Goal: Information Seeking & Learning: Learn about a topic

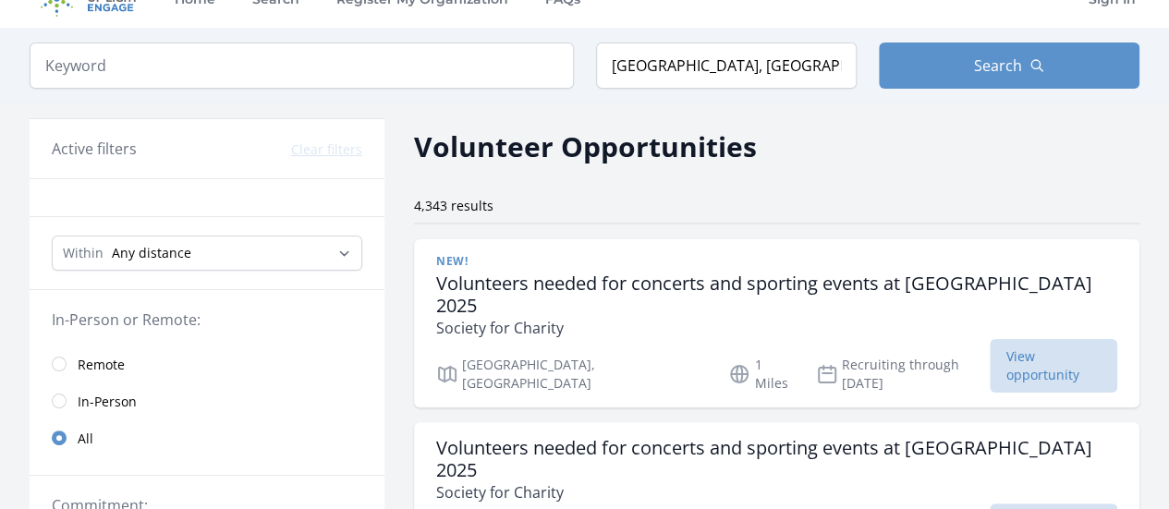
scroll to position [37, 0]
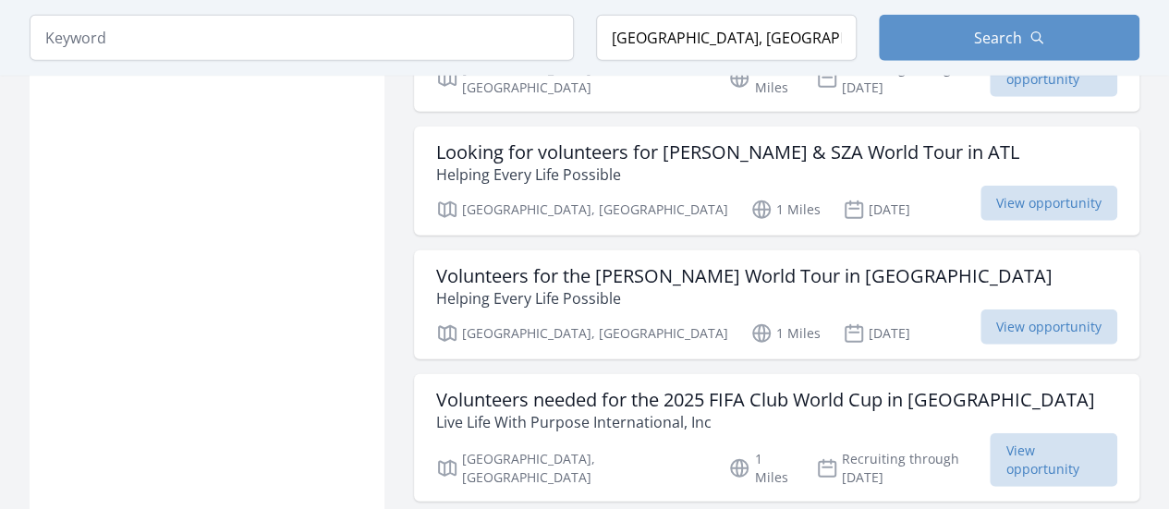
scroll to position [2328, 0]
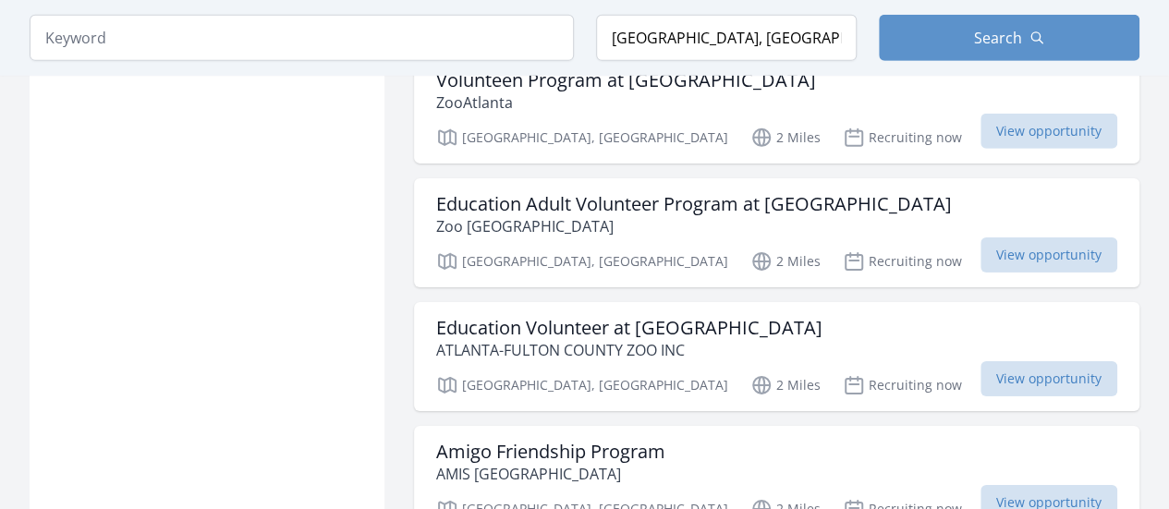
scroll to position [2920, 0]
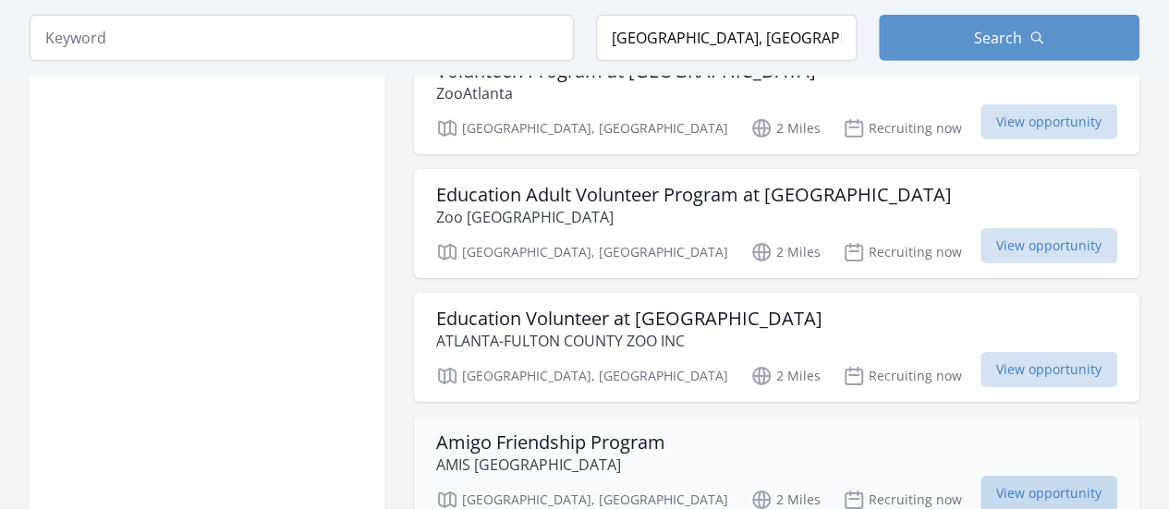
click at [1051, 476] on span "View opportunity" at bounding box center [1048, 493] width 137 height 35
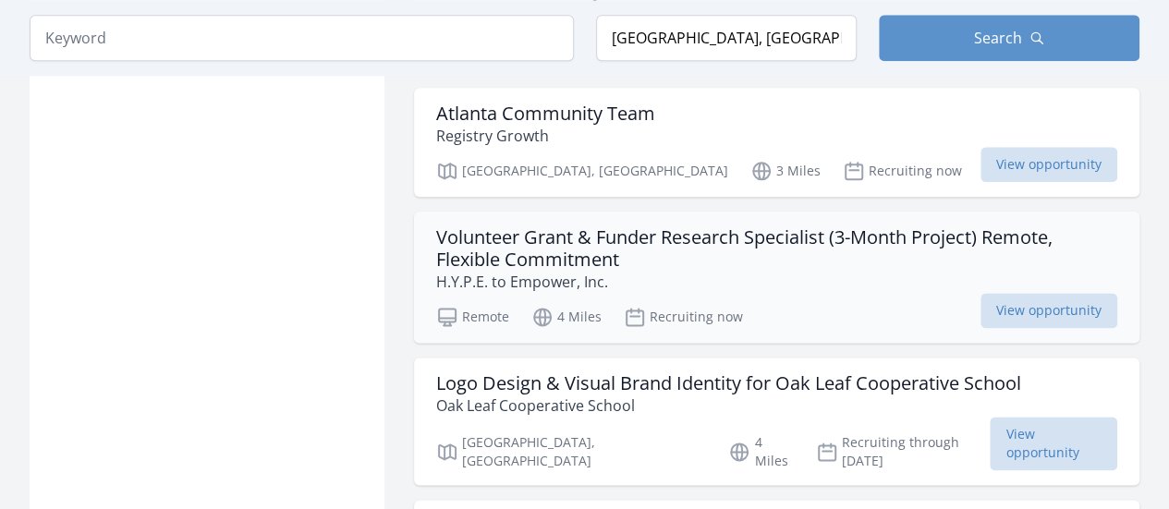
scroll to position [4546, 0]
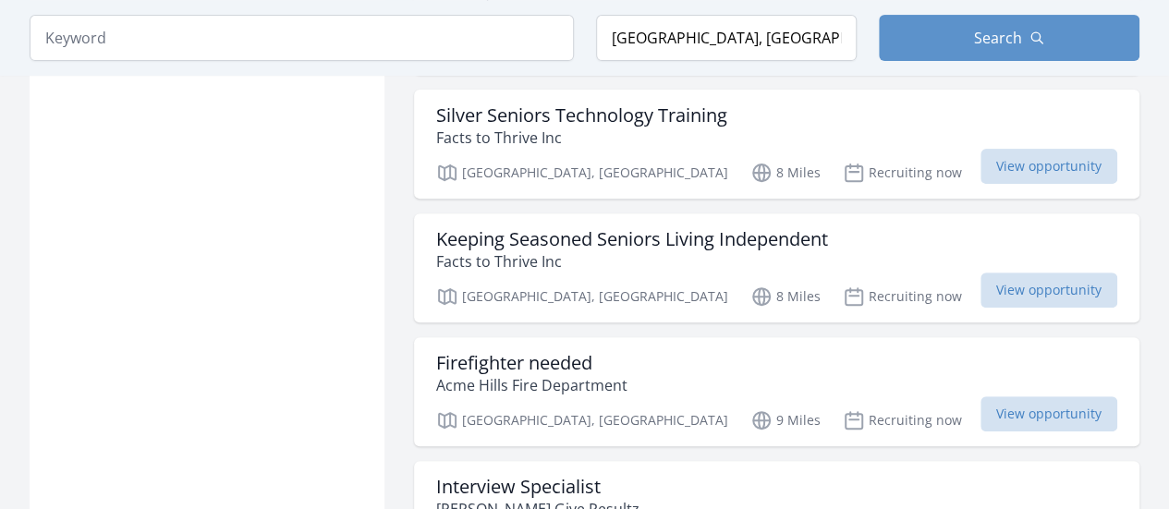
scroll to position [7281, 0]
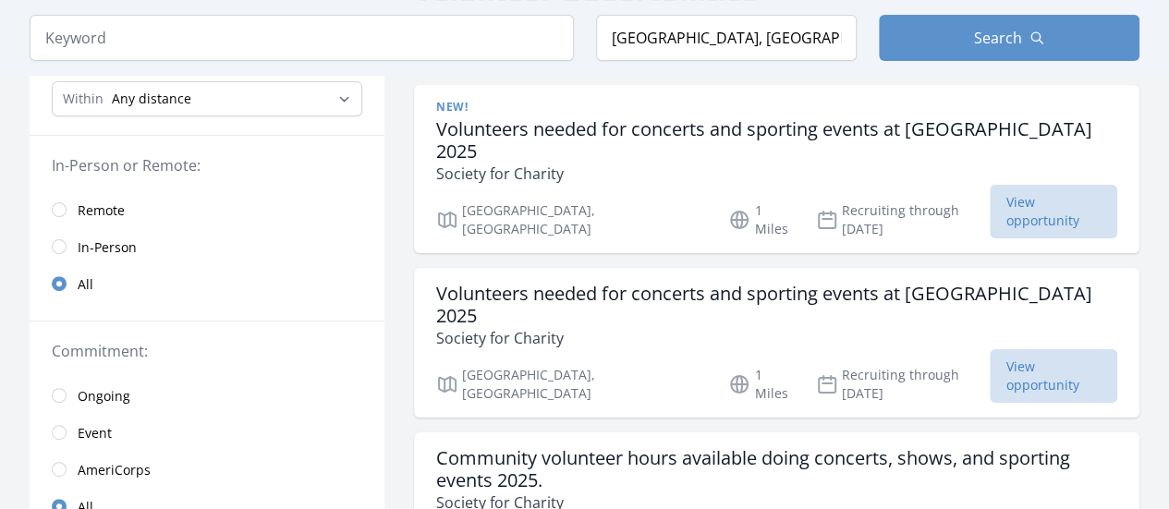
scroll to position [185, 0]
click at [63, 243] on input "radio" at bounding box center [59, 247] width 15 height 15
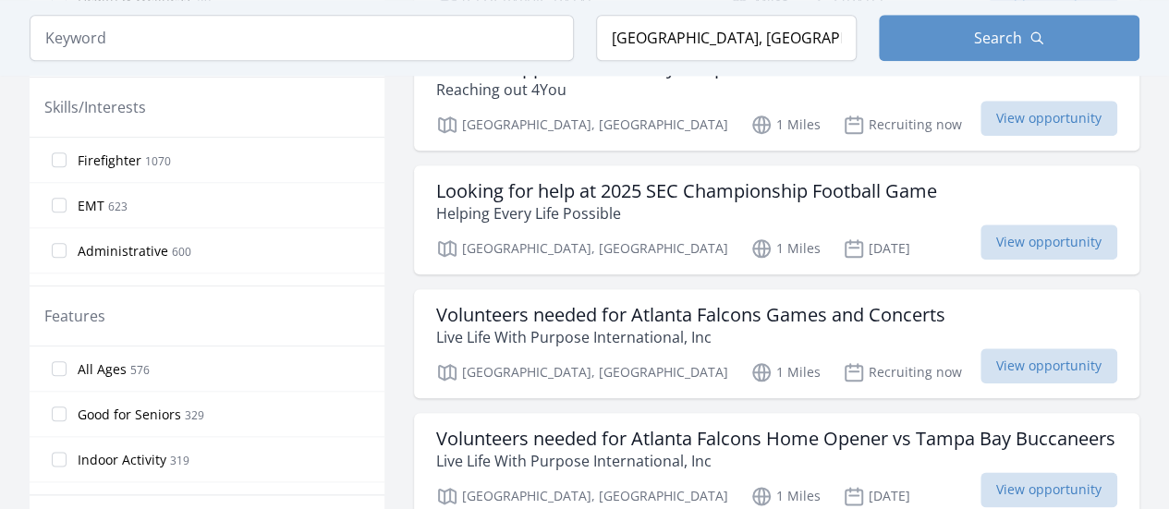
scroll to position [924, 0]
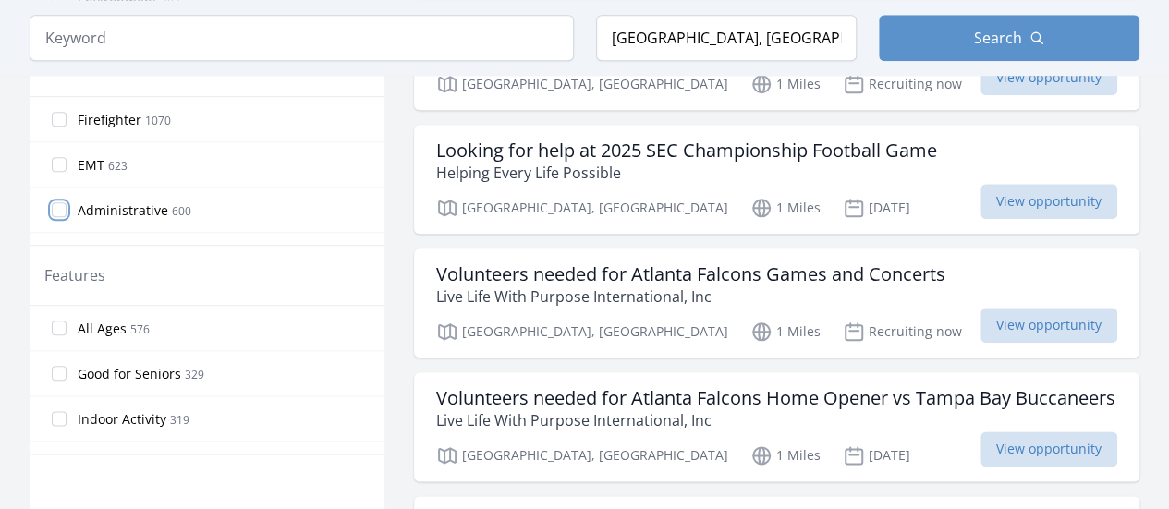
click at [52, 202] on input "Administrative 600" at bounding box center [59, 209] width 15 height 15
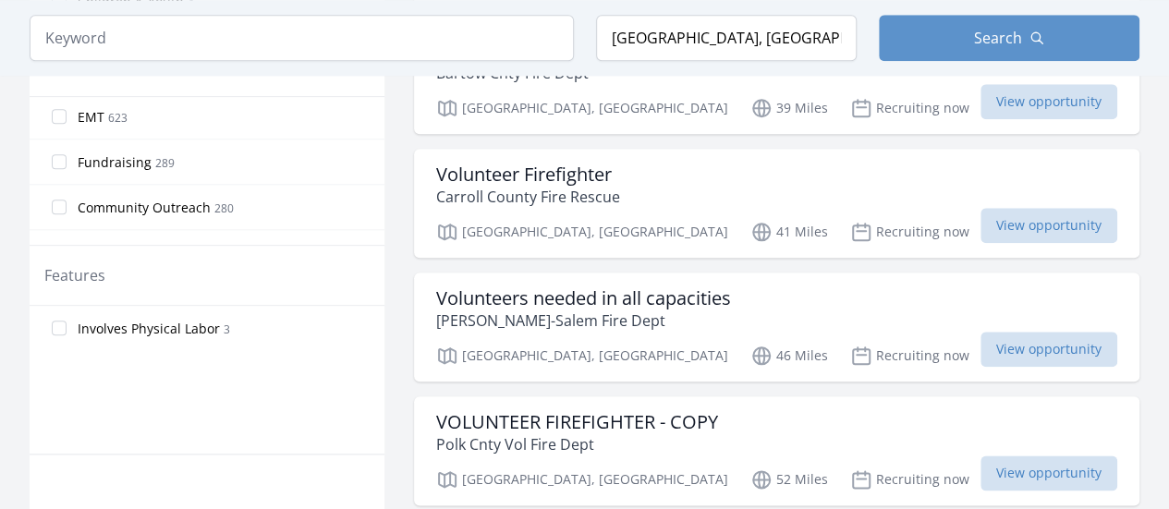
scroll to position [111, 0]
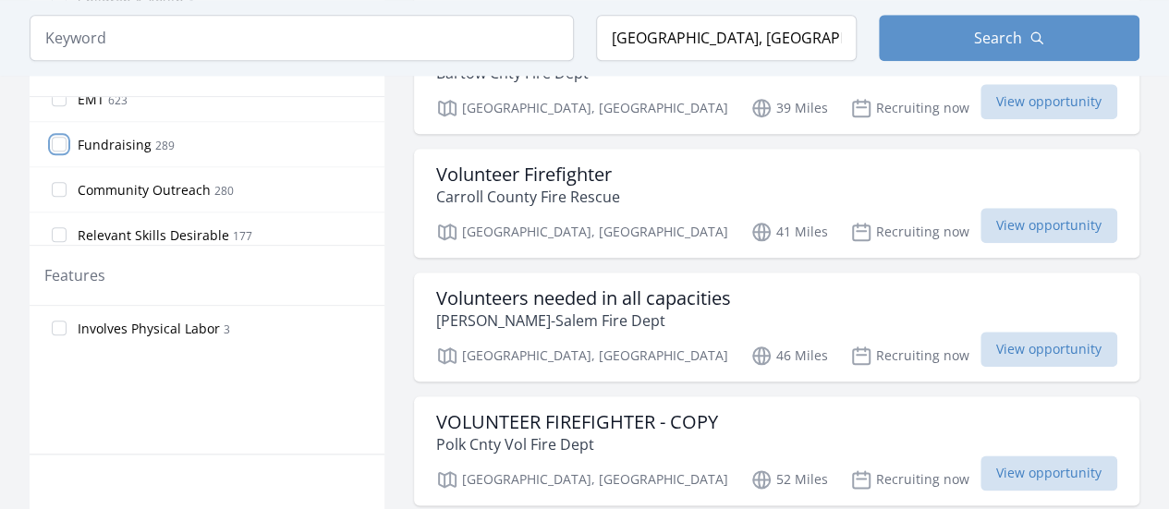
click at [57, 145] on input "Fundraising 289" at bounding box center [59, 144] width 15 height 15
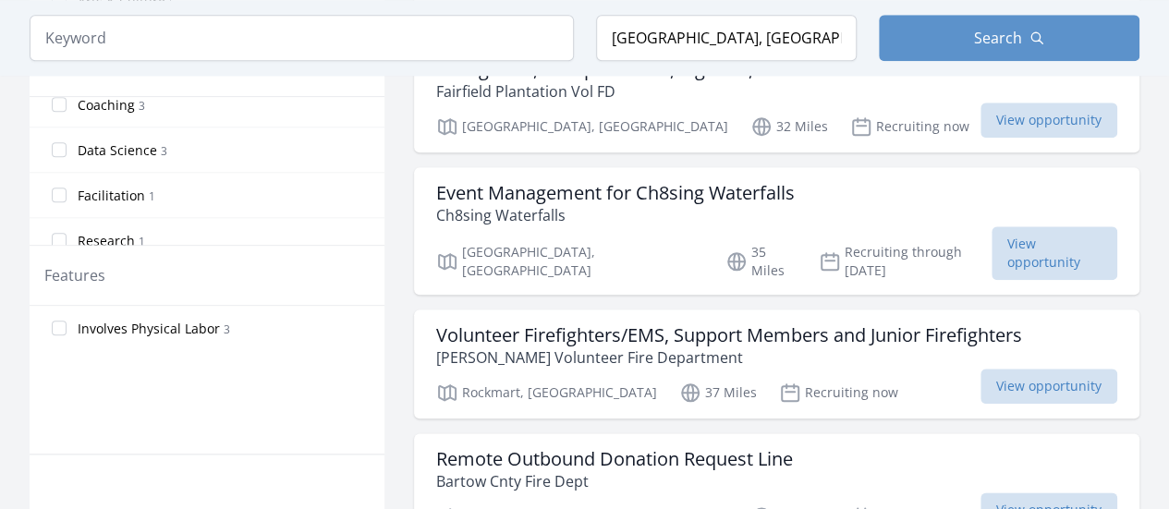
scroll to position [1515, 0]
click at [53, 181] on input "Facilitation 1" at bounding box center [59, 188] width 15 height 15
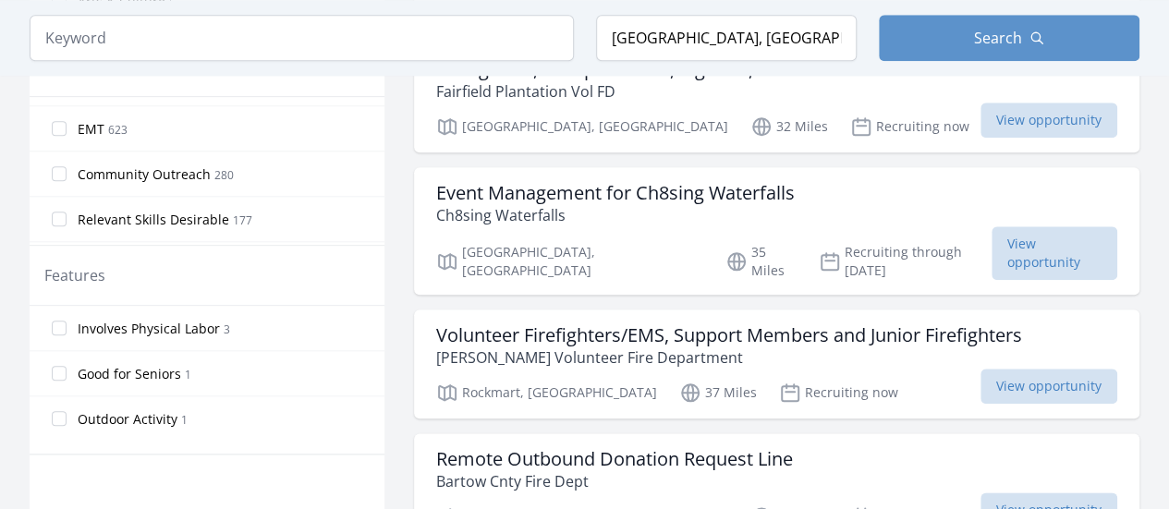
scroll to position [185, 0]
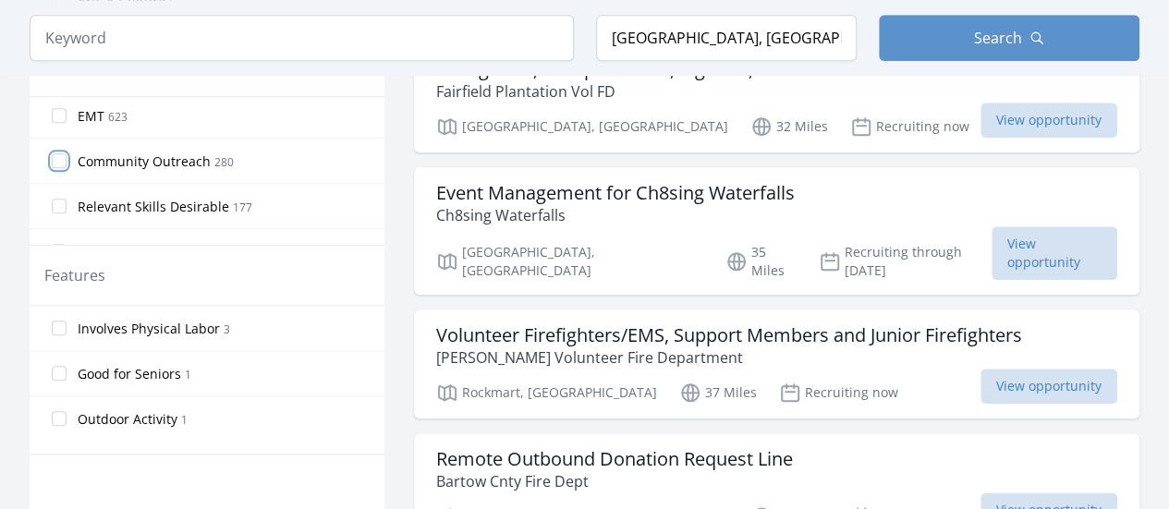
click at [54, 156] on input "Community Outreach 280" at bounding box center [59, 160] width 15 height 15
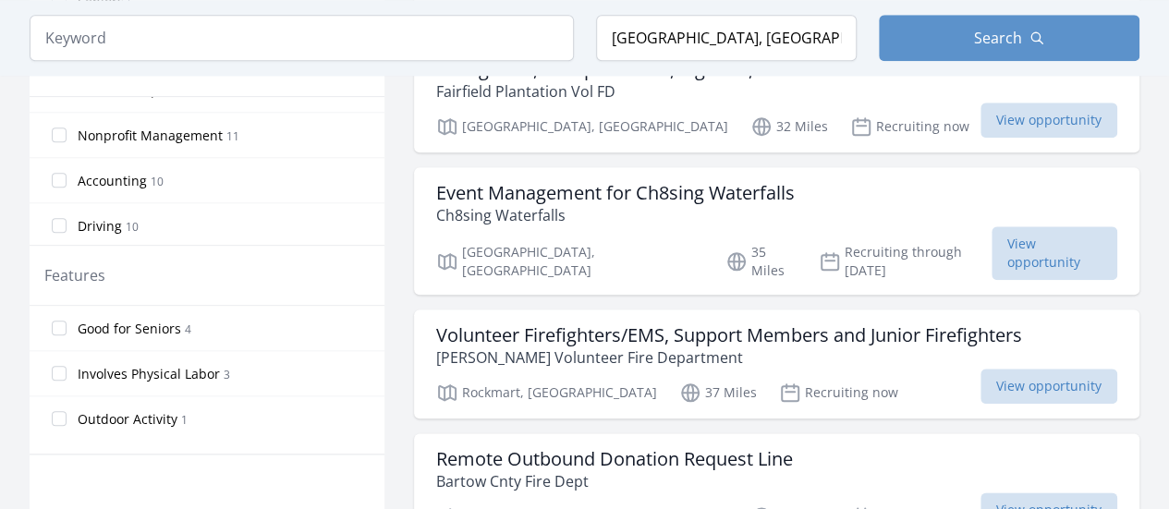
scroll to position [1170, 0]
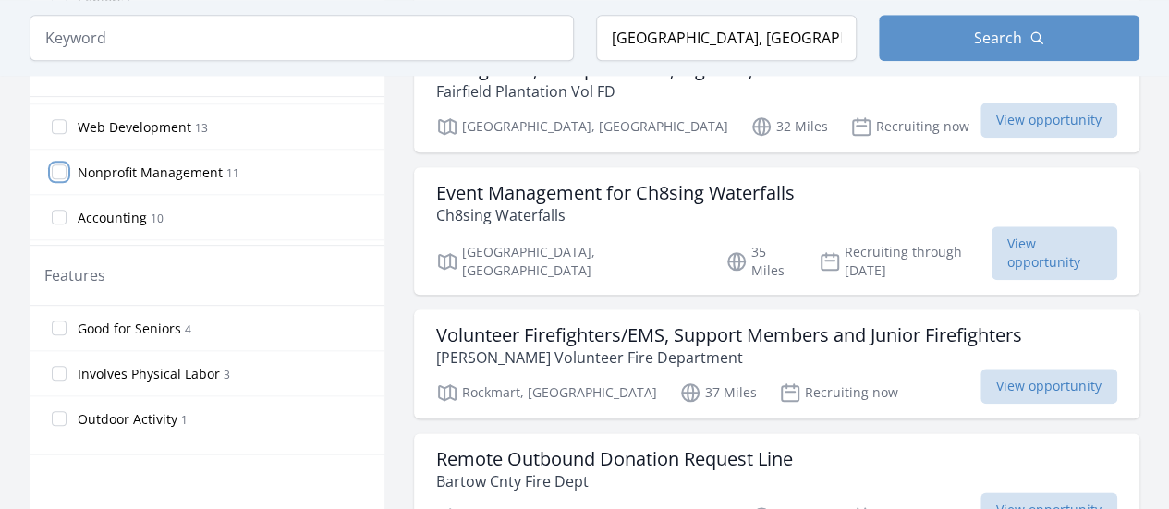
click at [54, 164] on input "Nonprofit Management 11" at bounding box center [59, 171] width 15 height 15
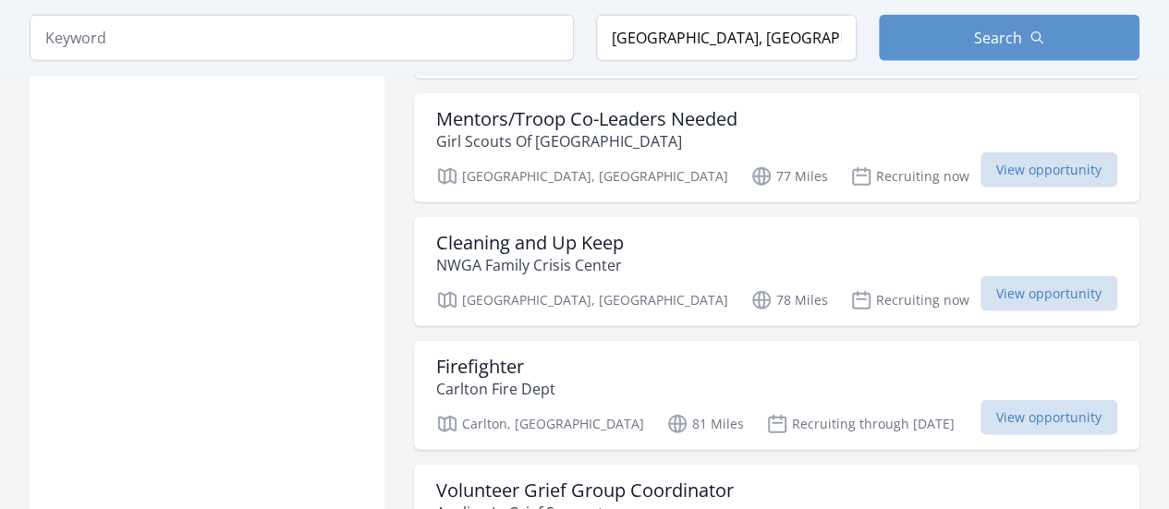
scroll to position [2254, 0]
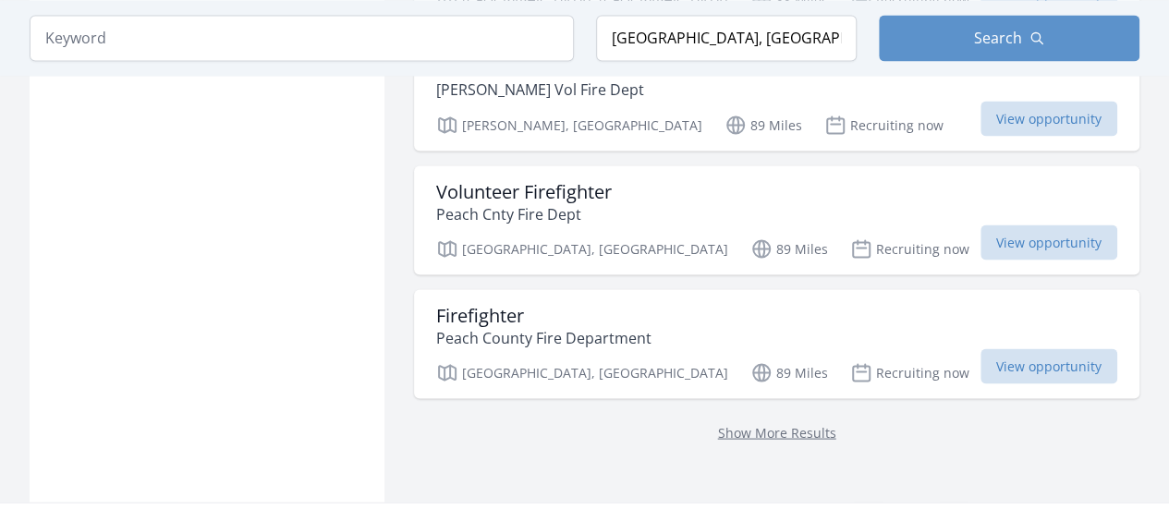
scroll to position [5248, 0]
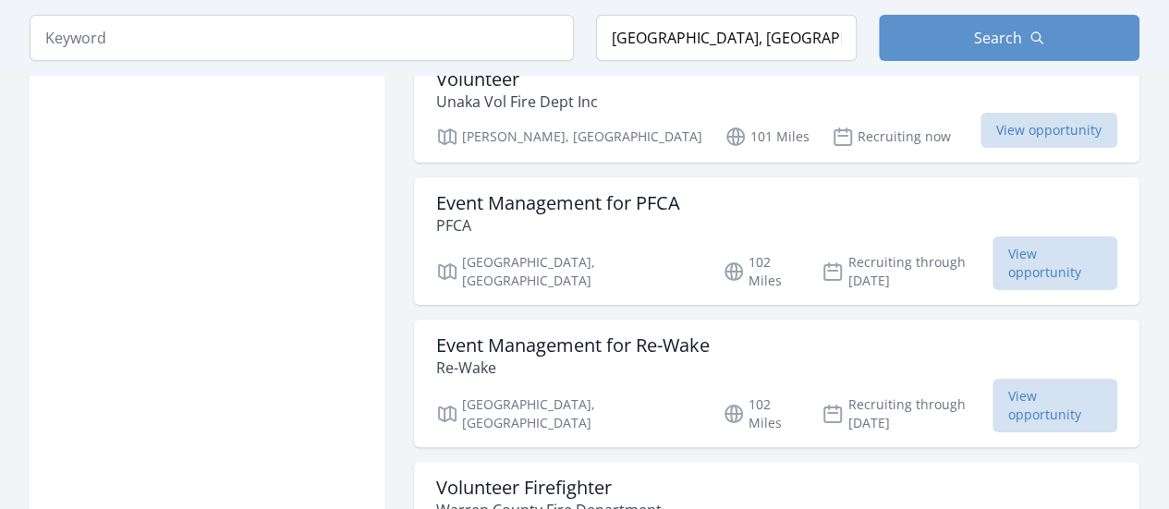
scroll to position [7022, 0]
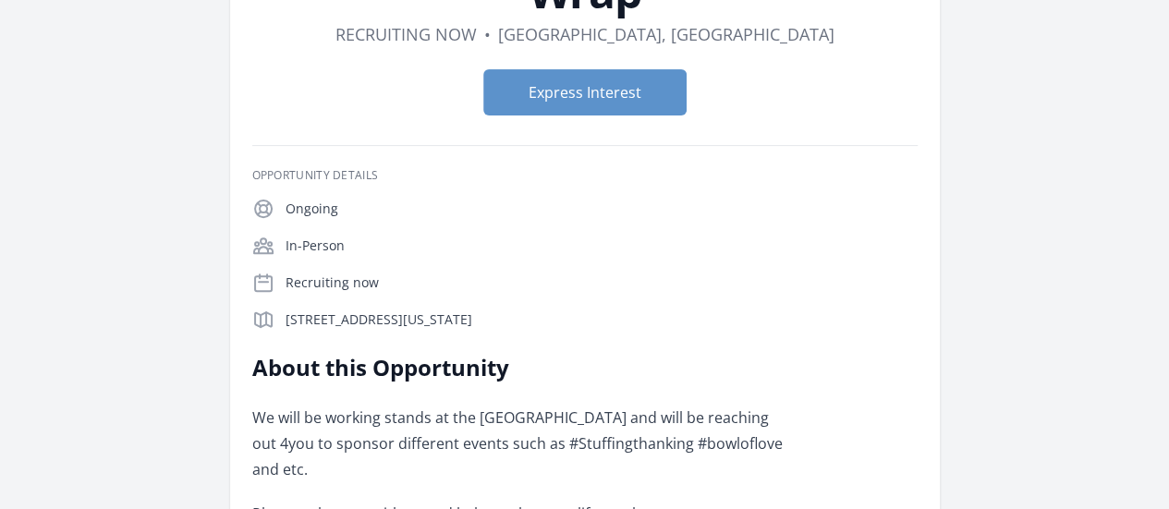
scroll to position [222, 0]
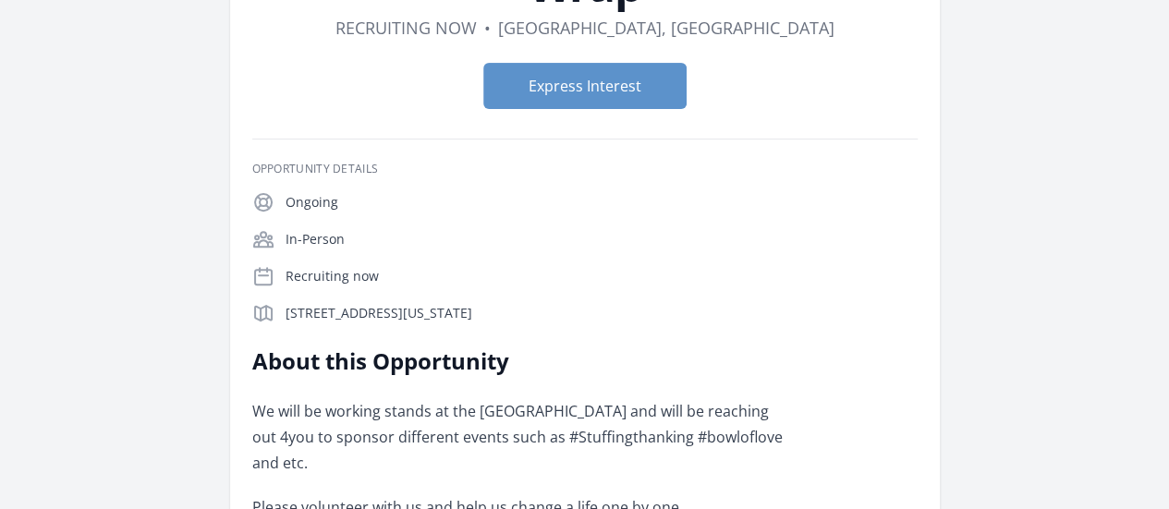
click at [0, 0] on link "Learn more about Reaching out 4You" at bounding box center [0, 0] width 0 height 0
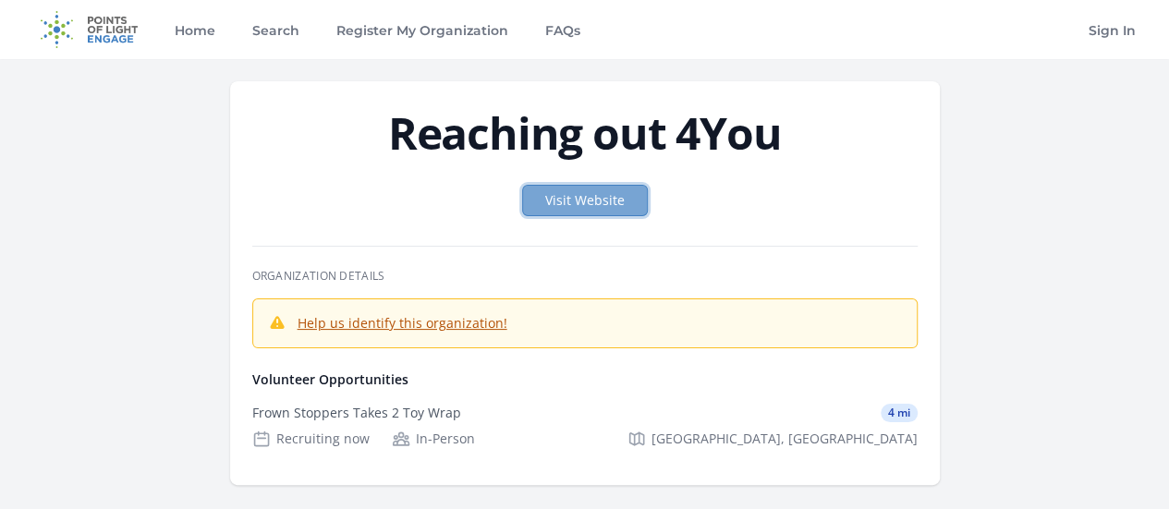
click at [595, 206] on link "Visit Website" at bounding box center [585, 200] width 126 height 31
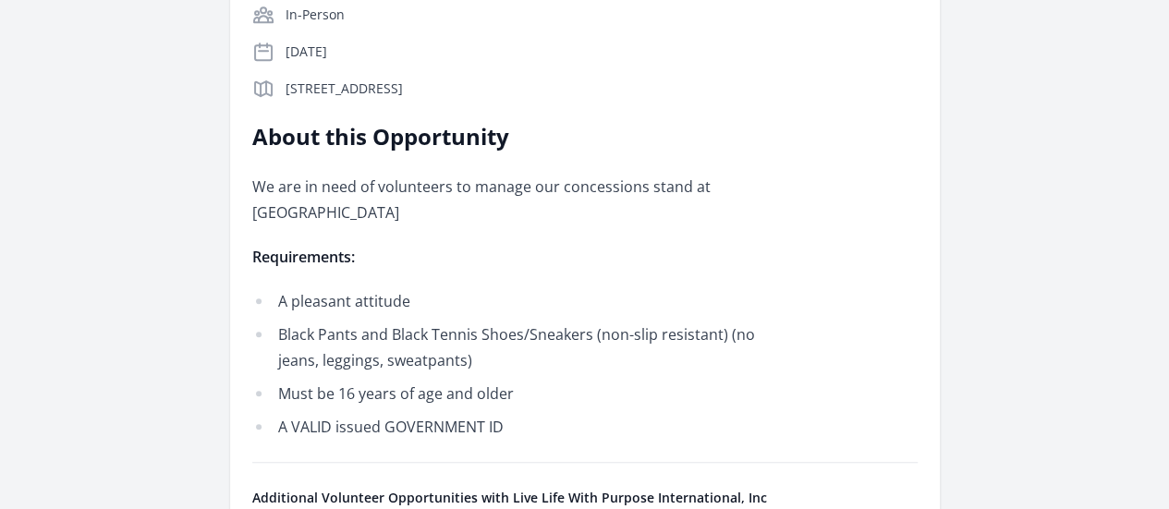
scroll to position [665, 0]
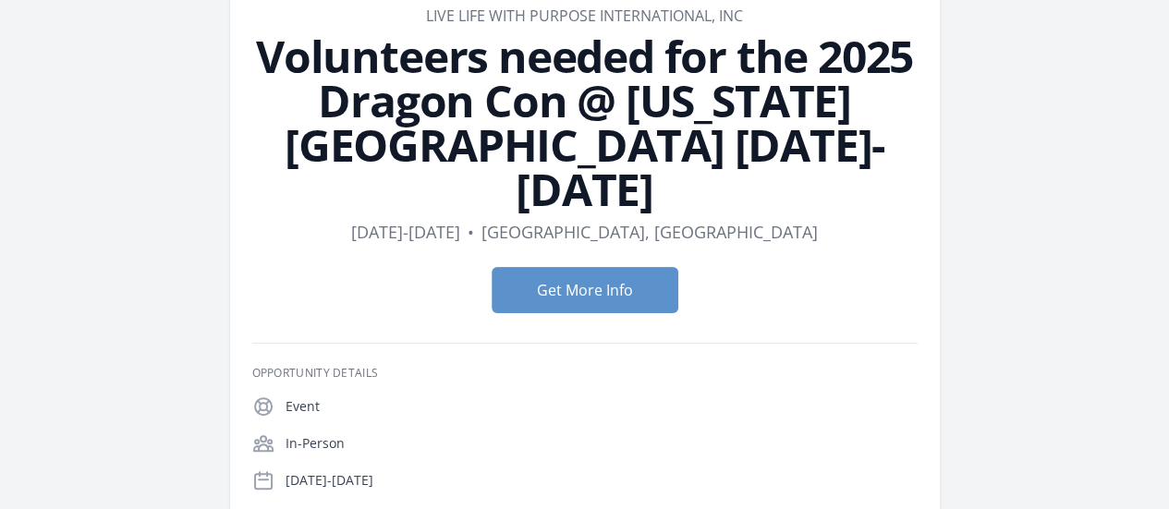
scroll to position [148, 0]
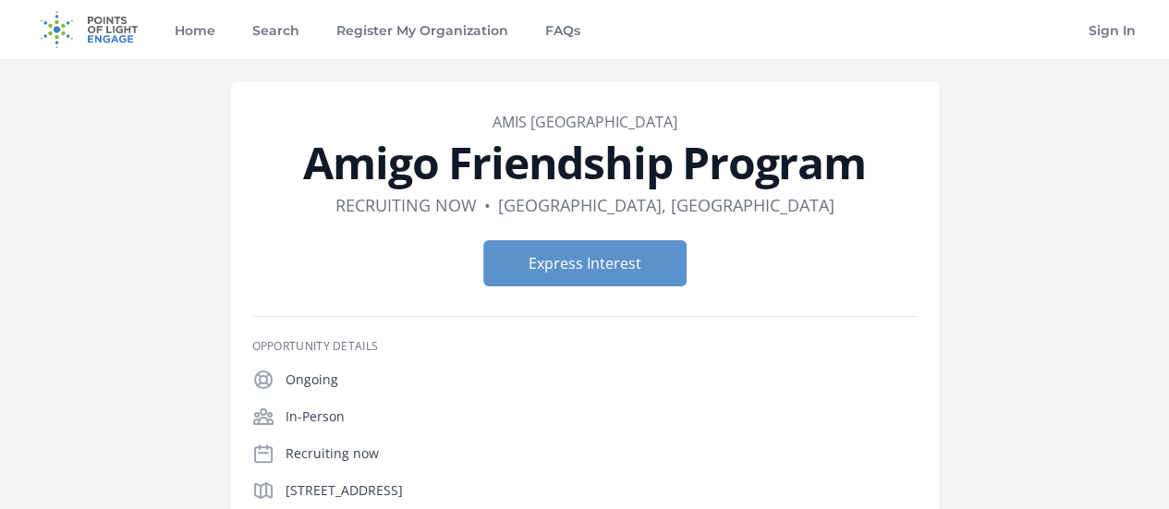
drag, startPoint x: 1051, startPoint y: 350, endPoint x: 732, endPoint y: 223, distance: 344.2
click at [732, 223] on header "Organization AMIS Atlanta Amigo Friendship Program Duration Recruiting now • Lo…" at bounding box center [584, 206] width 665 height 190
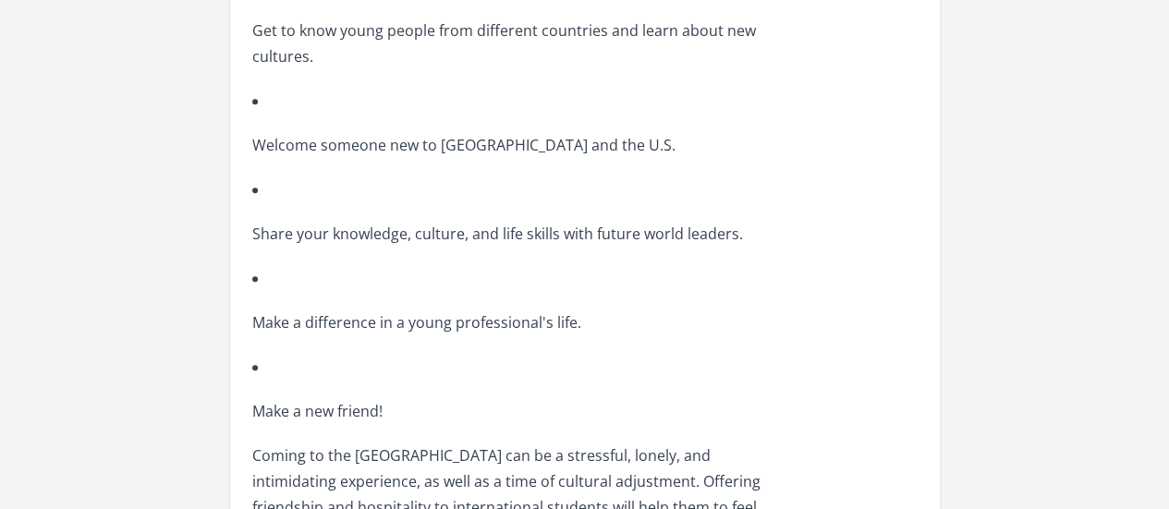
scroll to position [702, 0]
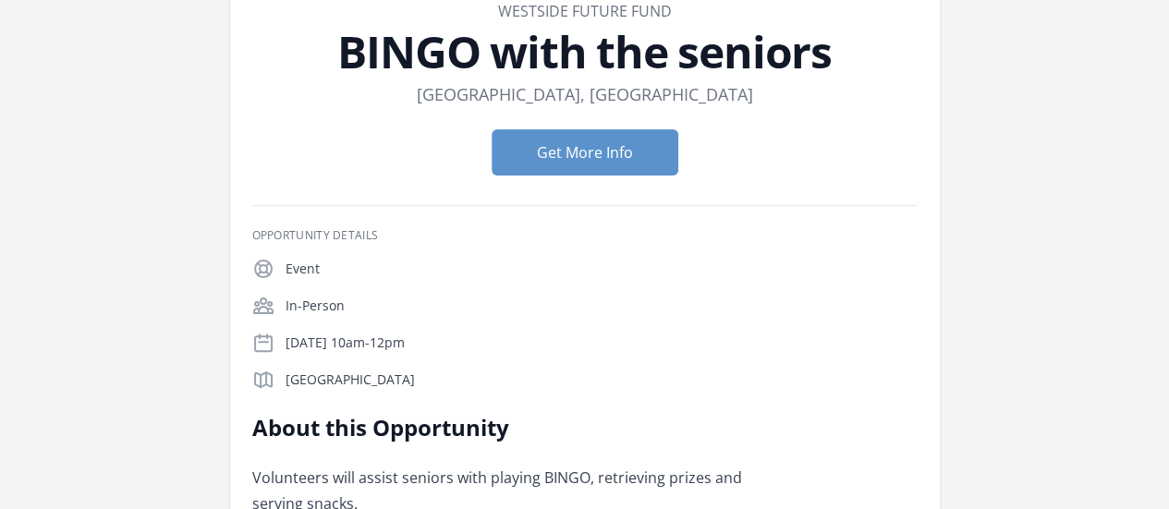
scroll to position [148, 0]
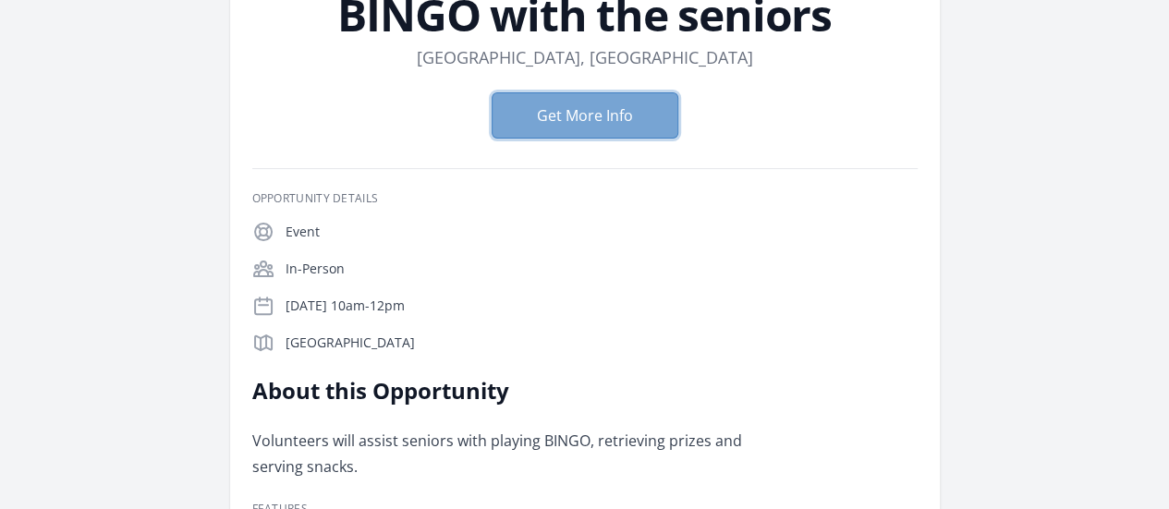
click at [555, 127] on button "Get More Info" at bounding box center [585, 115] width 187 height 46
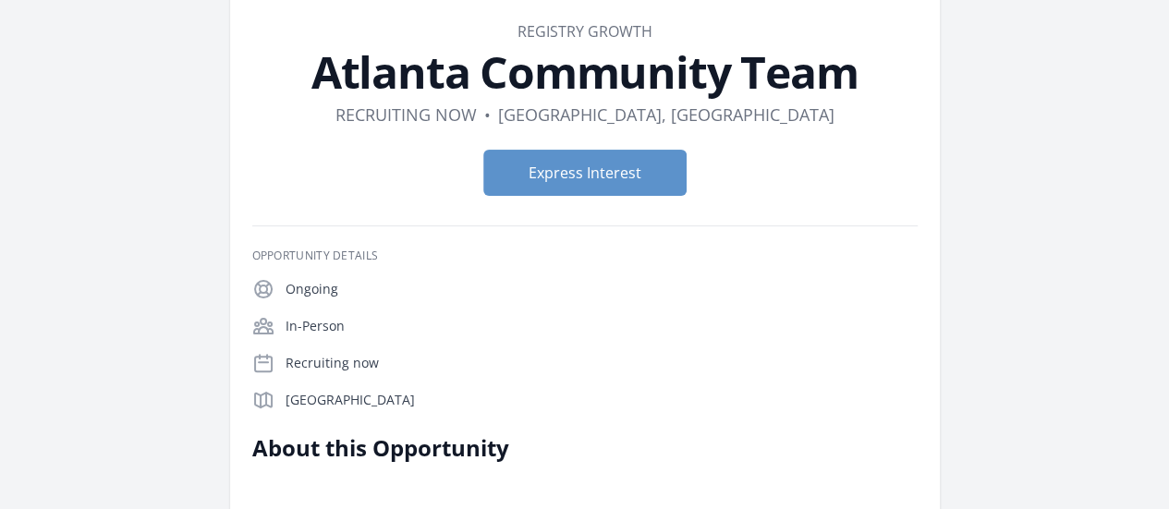
scroll to position [259, 0]
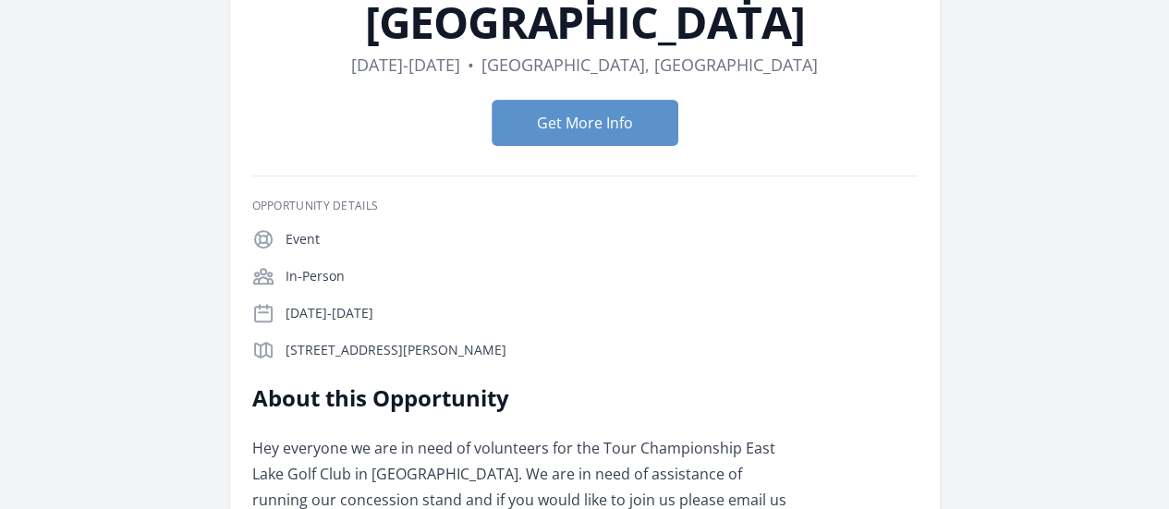
scroll to position [185, 0]
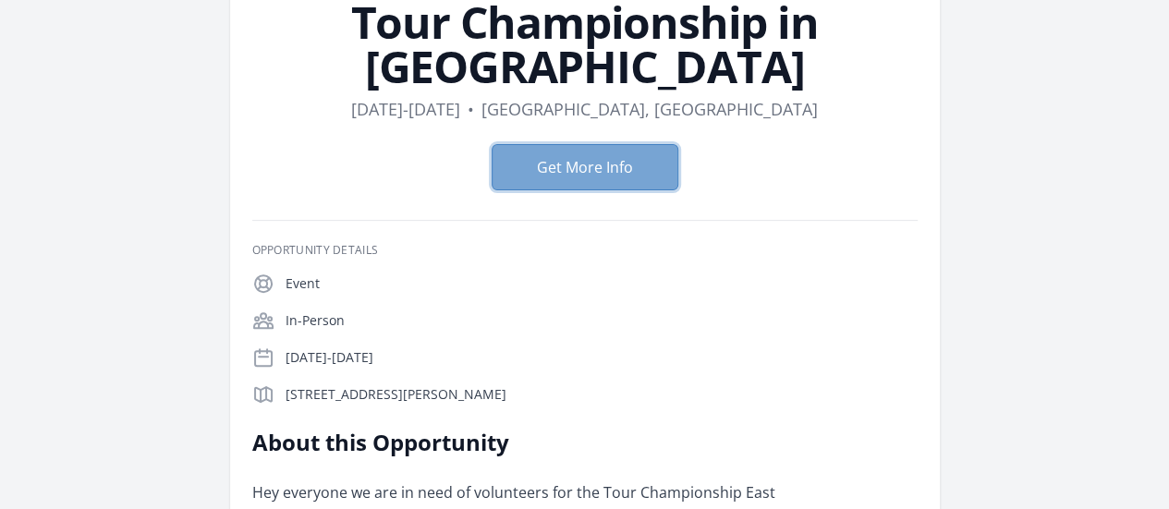
click at [558, 144] on button "Get More Info" at bounding box center [585, 167] width 187 height 46
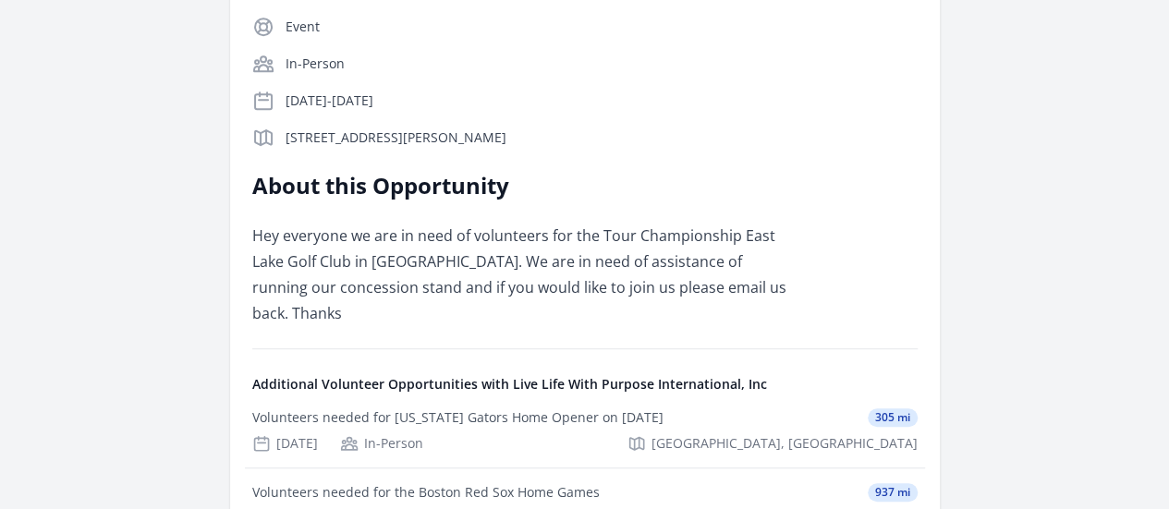
scroll to position [444, 0]
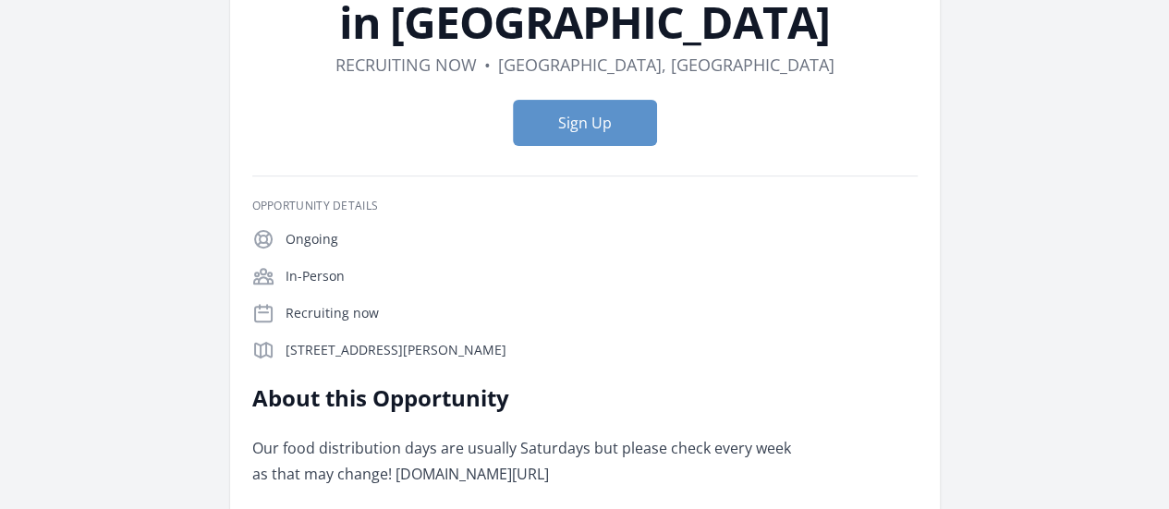
scroll to position [222, 0]
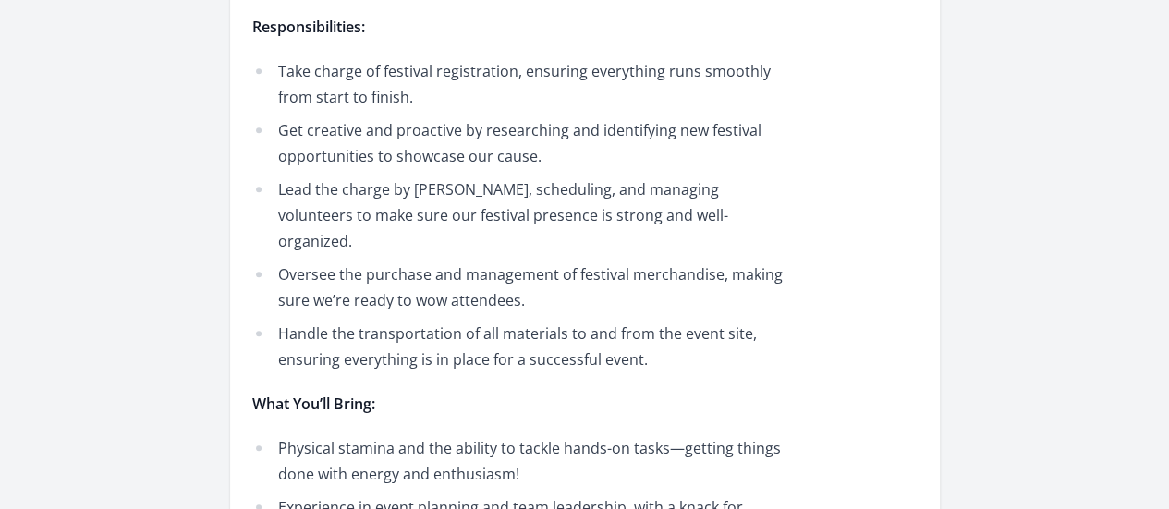
scroll to position [628, 0]
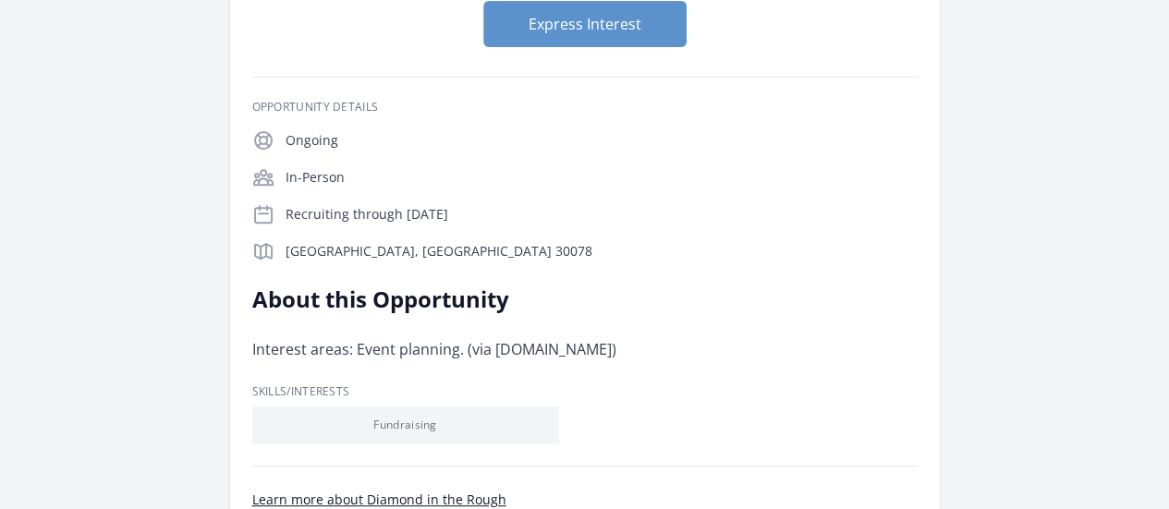
scroll to position [296, 0]
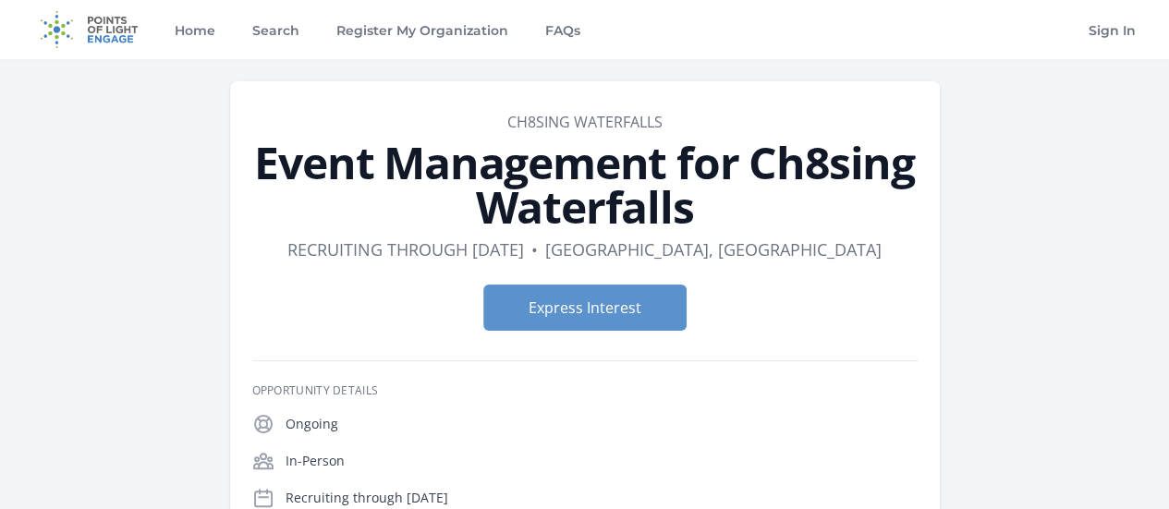
click at [0, 0] on link "Learn more about Ch8sing Waterfalls" at bounding box center [0, 0] width 0 height 0
